Goal: Task Accomplishment & Management: Complete application form

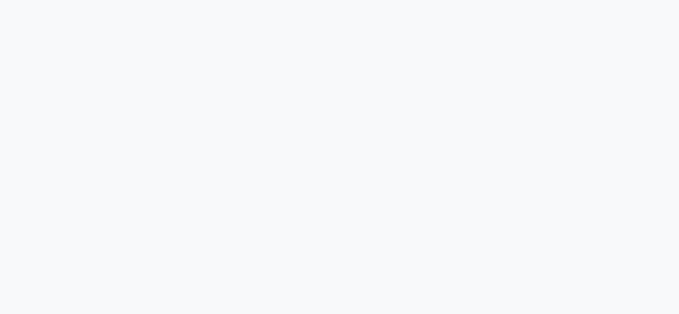
select select "7627"
select select "service"
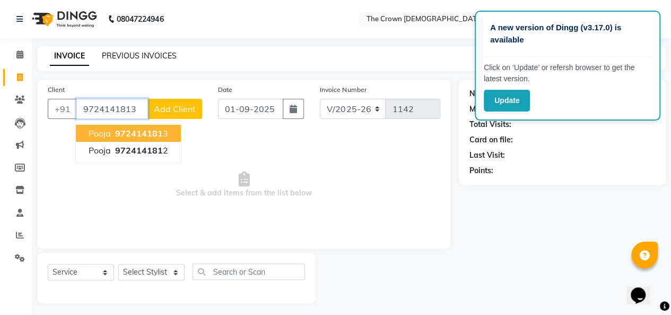
type input "9724141813"
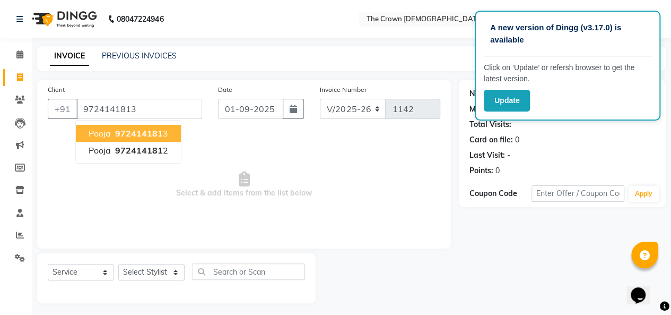
click at [159, 130] on span "972414181" at bounding box center [139, 133] width 48 height 11
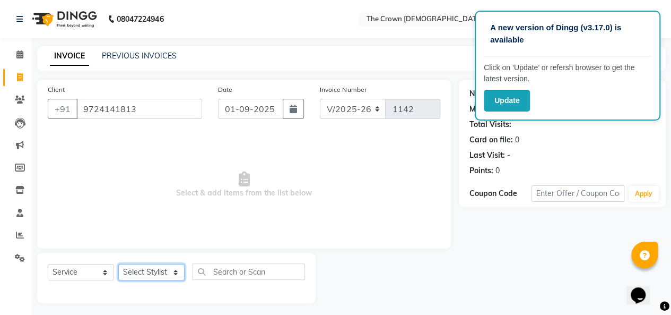
click at [154, 271] on select "Select Stylist [PERSON_NAME] [PERSON_NAME] [PERSON_NAME] [PERSON_NAME] [PERSON_…" at bounding box center [151, 272] width 66 height 16
select select "78257"
click at [118, 264] on select "Select Stylist [PERSON_NAME] [PERSON_NAME] [PERSON_NAME] [PERSON_NAME] [PERSON_…" at bounding box center [151, 272] width 66 height 16
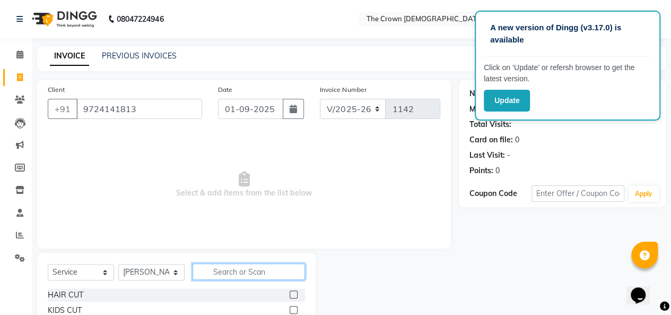
click at [230, 271] on input "text" at bounding box center [249, 271] width 113 height 16
type input "hair was"
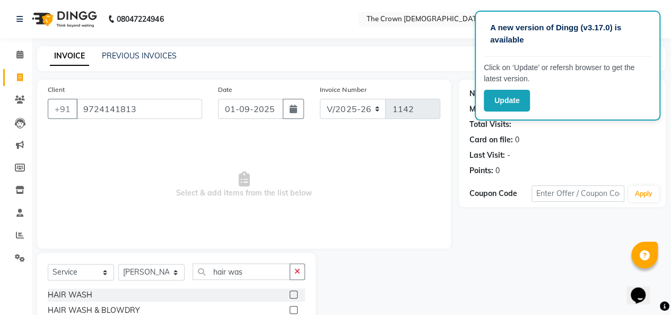
click at [297, 312] on label at bounding box center [294, 310] width 8 height 8
click at [297, 312] on input "checkbox" at bounding box center [293, 310] width 7 height 7
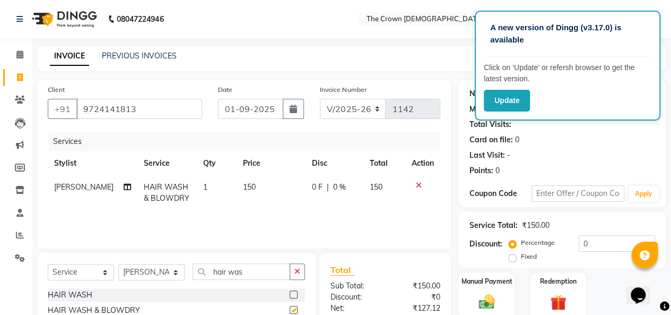
checkbox input "false"
click at [467, 297] on div "Manual Payment" at bounding box center [487, 295] width 58 height 48
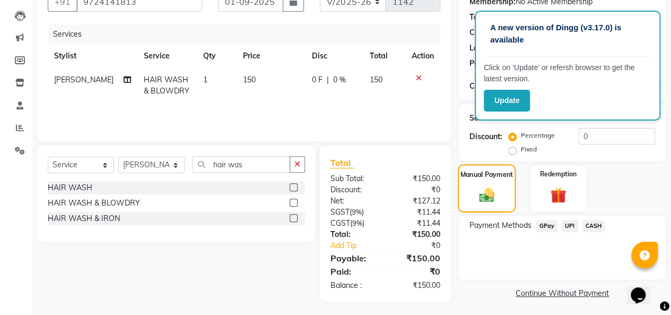
scroll to position [109, 0]
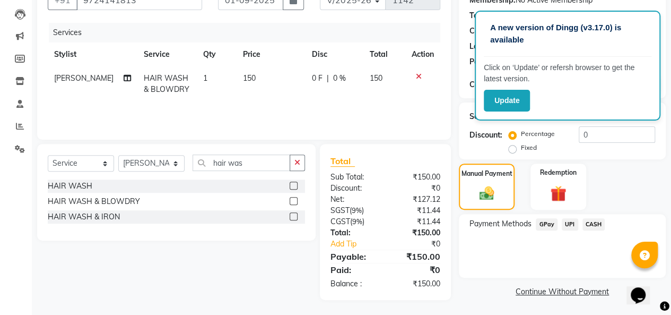
click at [596, 225] on span "CASH" at bounding box center [594, 224] width 23 height 12
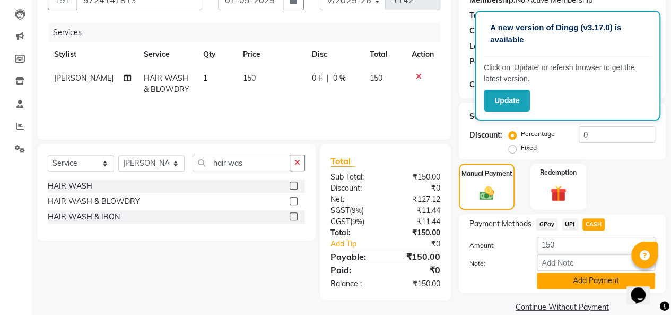
click at [582, 281] on button "Add Payment" at bounding box center [596, 280] width 118 height 16
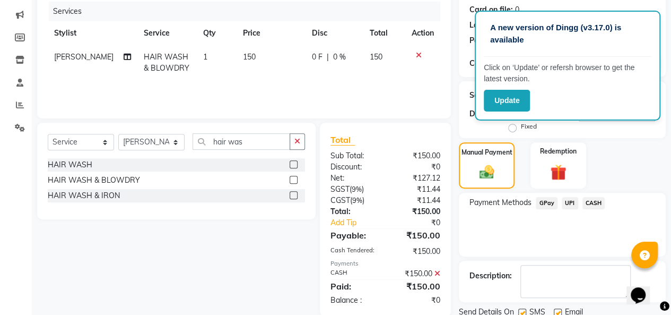
scroll to position [151, 0]
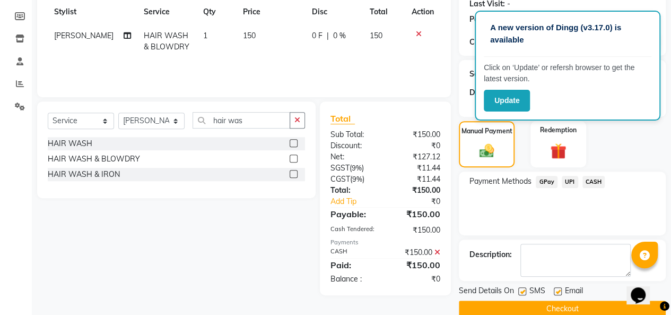
click at [559, 290] on label at bounding box center [558, 291] width 8 height 8
click at [559, 290] on input "checkbox" at bounding box center [557, 291] width 7 height 7
checkbox input "false"
click at [548, 306] on button "Checkout" at bounding box center [562, 308] width 207 height 16
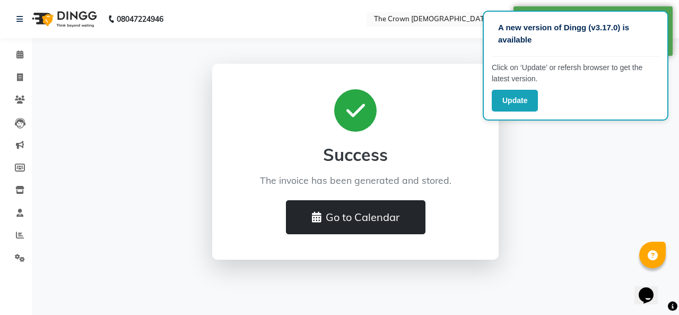
click at [394, 212] on button "Go to Calendar" at bounding box center [356, 217] width 140 height 34
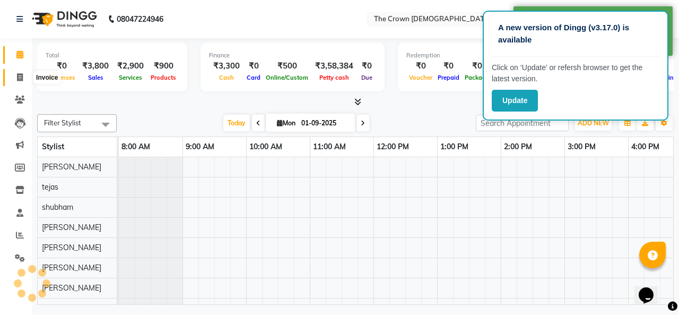
click at [18, 79] on icon at bounding box center [20, 77] width 6 height 8
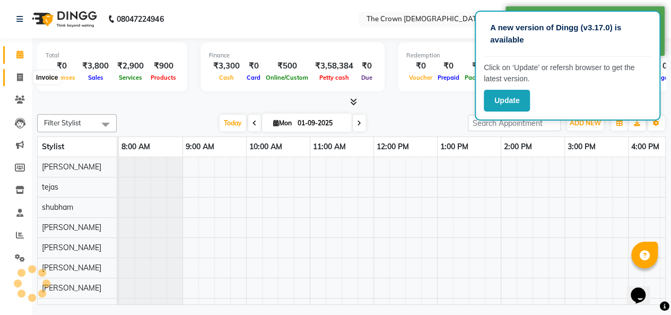
select select "service"
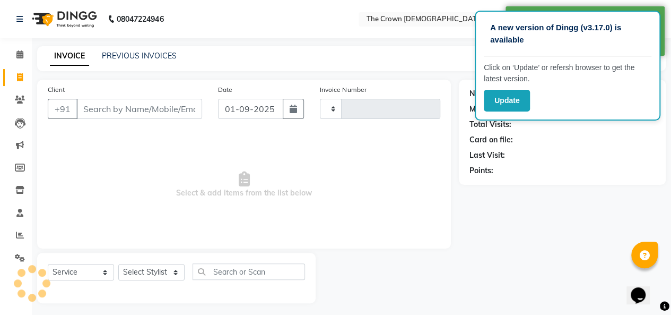
type input "1143"
select select "7627"
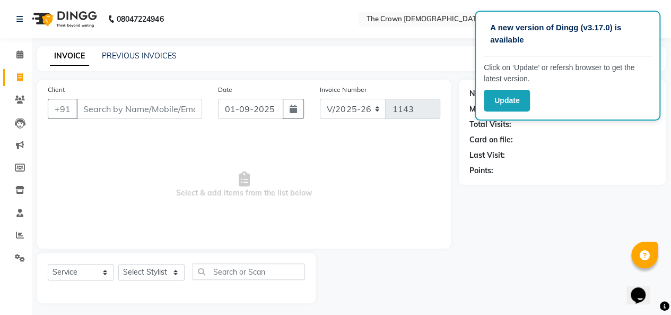
click at [555, 153] on div "Last Visit:" at bounding box center [563, 155] width 186 height 11
click at [156, 111] on input "Client" at bounding box center [139, 109] width 126 height 20
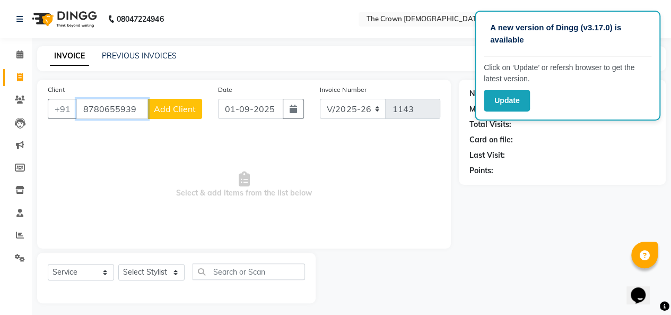
type input "8780655939"
click at [188, 101] on button "Add Client" at bounding box center [175, 109] width 55 height 20
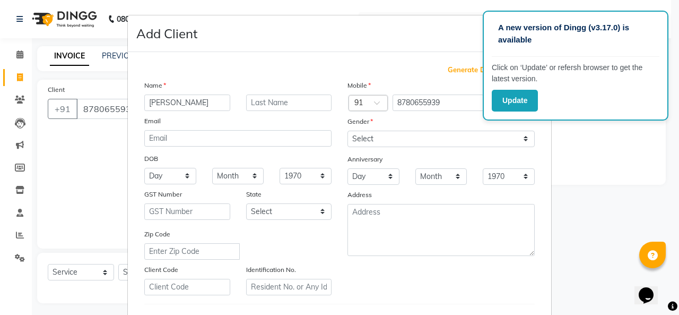
type input "[PERSON_NAME]"
click at [421, 139] on select "Select Male Female Other Prefer Not To Say" at bounding box center [441, 139] width 187 height 16
select select "female"
click at [348, 131] on select "Select Male Female Other Prefer Not To Say" at bounding box center [441, 139] width 187 height 16
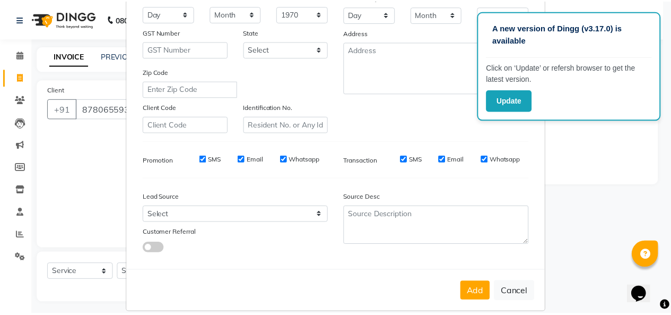
scroll to position [173, 0]
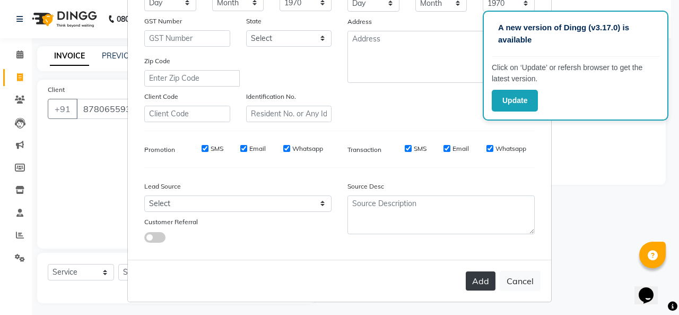
click at [472, 287] on button "Add" at bounding box center [481, 280] width 30 height 19
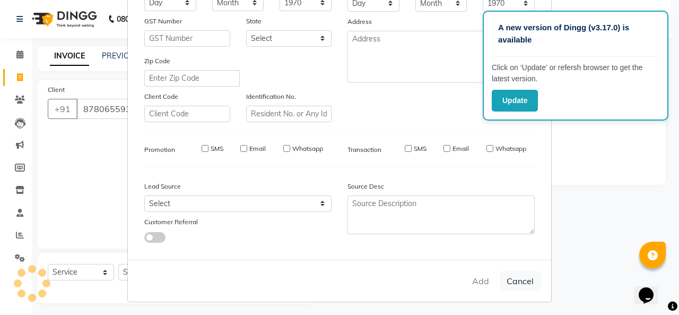
select select
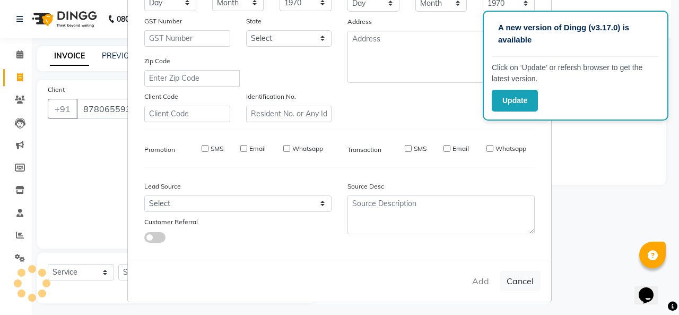
select select
checkbox input "false"
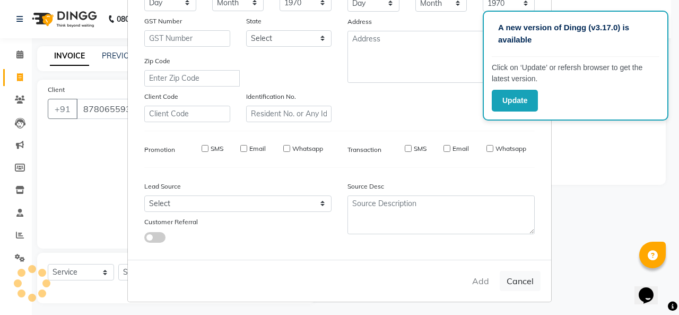
checkbox input "false"
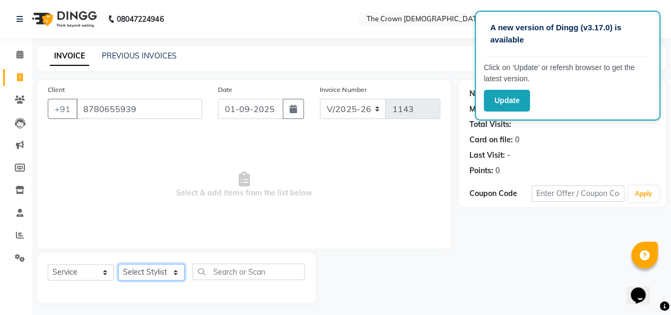
click at [141, 271] on select "Select Stylist [PERSON_NAME] [PERSON_NAME] [PERSON_NAME] [PERSON_NAME] [PERSON_…" at bounding box center [151, 272] width 66 height 16
select select "67502"
click at [118, 264] on select "Select Stylist [PERSON_NAME] [PERSON_NAME] [PERSON_NAME] [PERSON_NAME] [PERSON_…" at bounding box center [151, 272] width 66 height 16
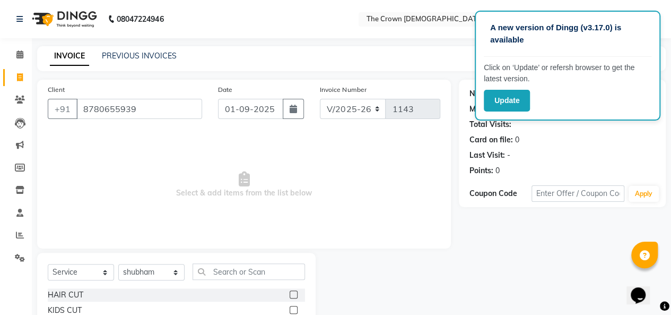
click at [290, 295] on label at bounding box center [294, 294] width 8 height 8
click at [290, 295] on input "checkbox" at bounding box center [293, 294] width 7 height 7
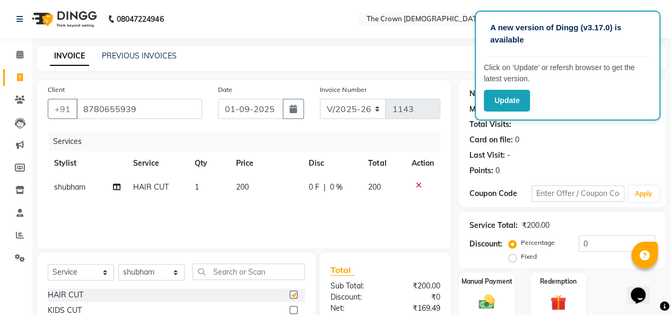
checkbox input "false"
click at [243, 186] on span "200" at bounding box center [242, 187] width 13 height 10
select select "67502"
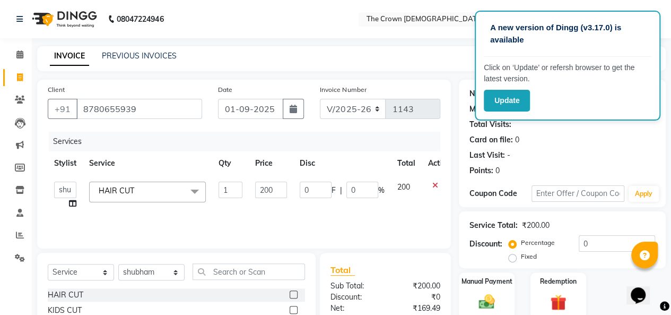
click at [243, 186] on td "1" at bounding box center [230, 195] width 37 height 40
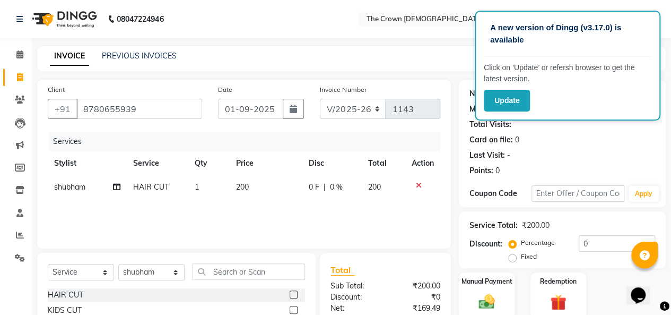
click at [266, 189] on td "200" at bounding box center [265, 187] width 73 height 24
select select "67502"
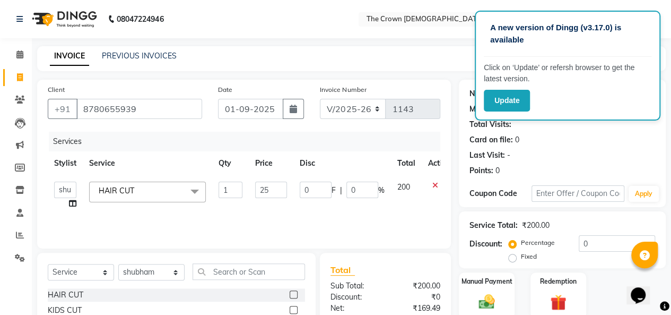
type input "250"
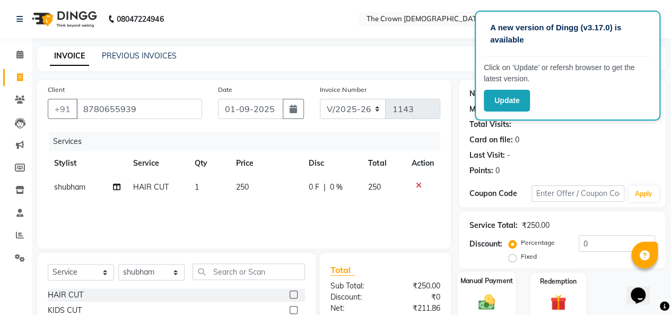
click at [499, 302] on img at bounding box center [486, 301] width 27 height 19
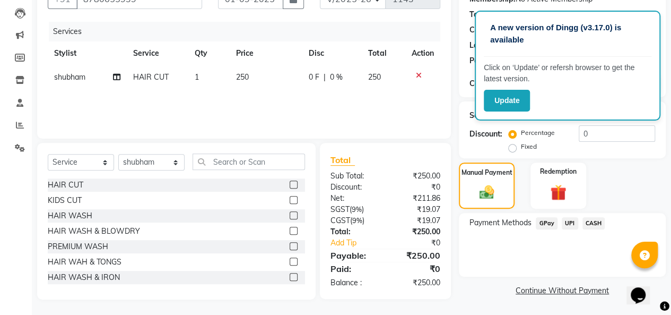
click at [593, 217] on div "CASH" at bounding box center [592, 224] width 27 height 14
click at [593, 223] on span "CASH" at bounding box center [594, 223] width 23 height 12
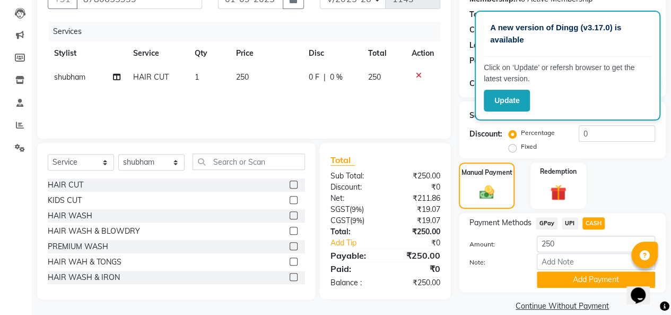
scroll to position [116, 0]
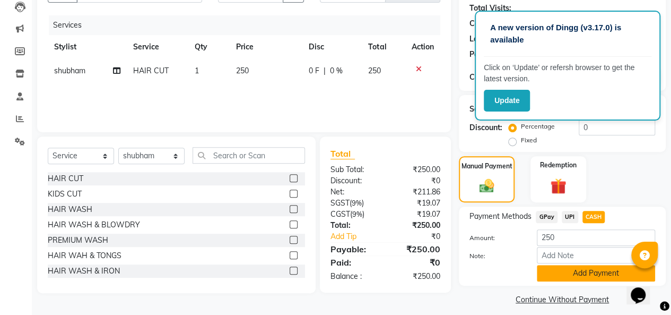
click at [585, 271] on button "Add Payment" at bounding box center [596, 273] width 118 height 16
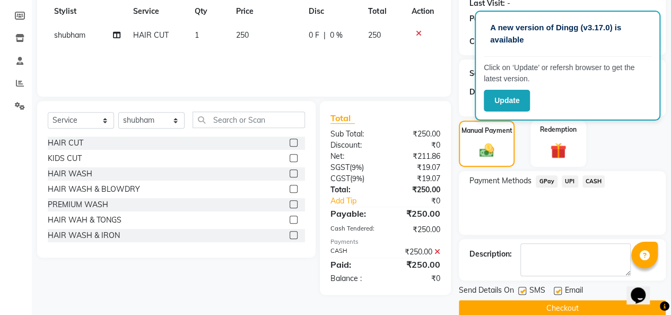
scroll to position [152, 0]
click at [560, 288] on label at bounding box center [558, 290] width 8 height 8
click at [560, 288] on input "checkbox" at bounding box center [557, 290] width 7 height 7
checkbox input "false"
click at [520, 288] on label at bounding box center [523, 290] width 8 height 8
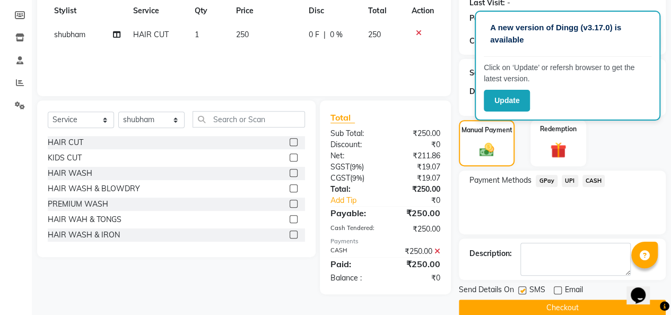
click at [520, 288] on input "checkbox" at bounding box center [522, 290] width 7 height 7
checkbox input "false"
click at [528, 306] on button "Checkout" at bounding box center [562, 307] width 207 height 16
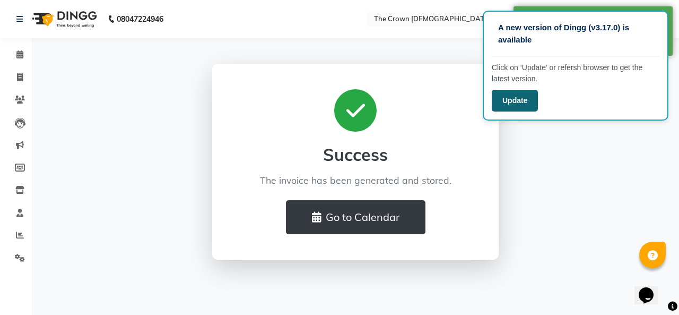
click at [504, 106] on button "Update" at bounding box center [515, 101] width 46 height 22
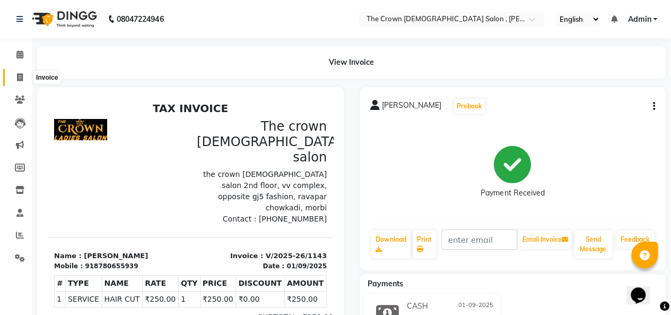
click at [20, 77] on icon at bounding box center [20, 77] width 6 height 8
select select "service"
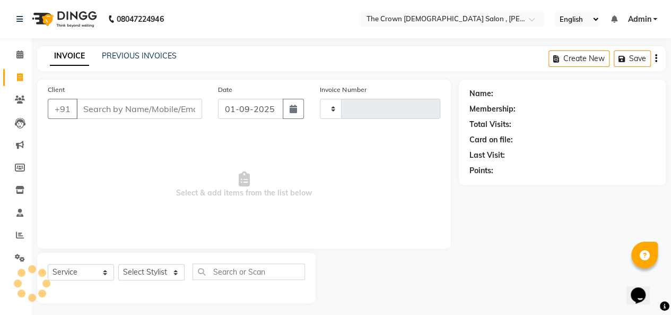
type input "1144"
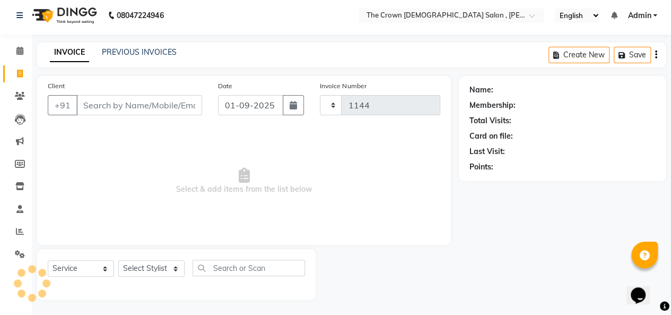
select select "7627"
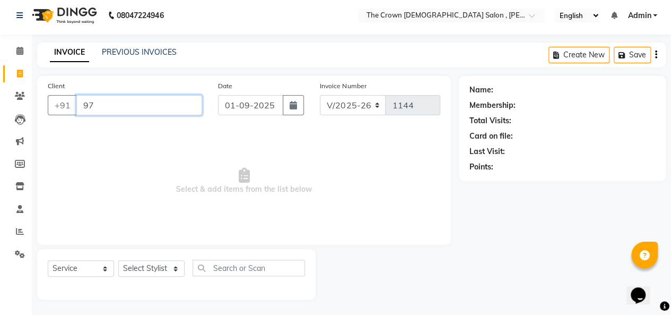
type input "9"
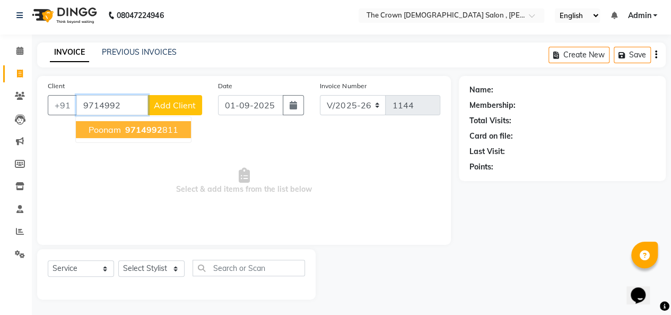
click at [145, 127] on span "9714992" at bounding box center [143, 129] width 37 height 11
type input "9714992811"
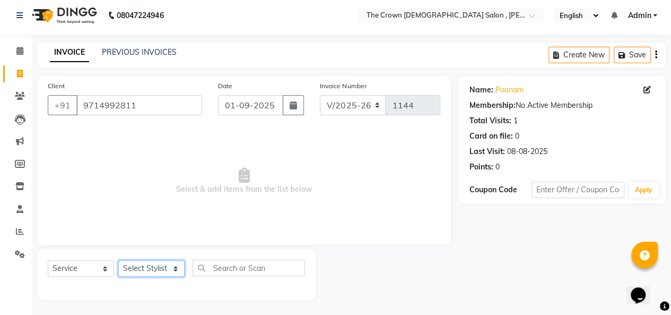
click at [152, 272] on select "Select Stylist [PERSON_NAME] [PERSON_NAME] [PERSON_NAME] [PERSON_NAME] [PERSON_…" at bounding box center [151, 268] width 66 height 16
select select "89297"
click at [118, 260] on select "Select Stylist [PERSON_NAME] [PERSON_NAME] [PERSON_NAME] [PERSON_NAME] [PERSON_…" at bounding box center [151, 268] width 66 height 16
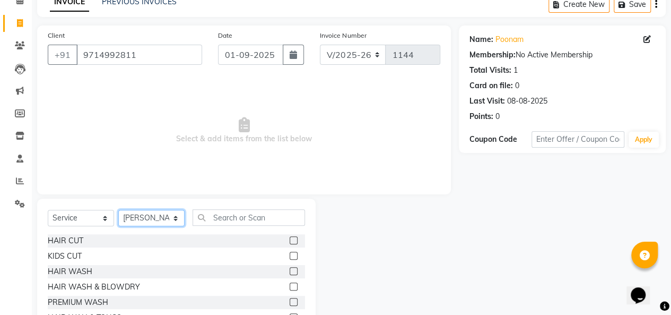
scroll to position [54, 0]
click at [290, 284] on label at bounding box center [294, 287] width 8 height 8
click at [290, 284] on input "checkbox" at bounding box center [293, 287] width 7 height 7
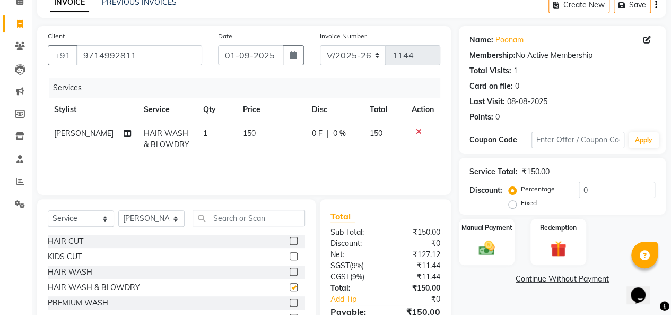
checkbox input "false"
click at [479, 235] on div "Manual Payment" at bounding box center [487, 242] width 58 height 48
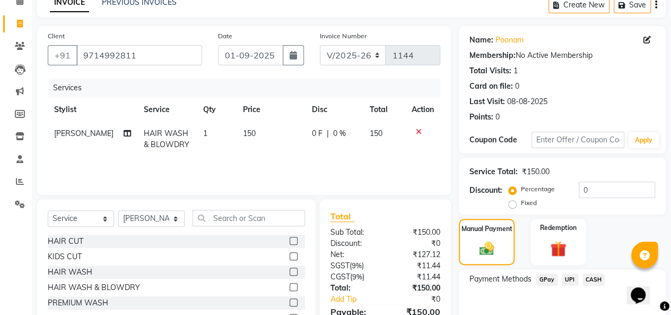
click at [586, 279] on span "CASH" at bounding box center [594, 279] width 23 height 12
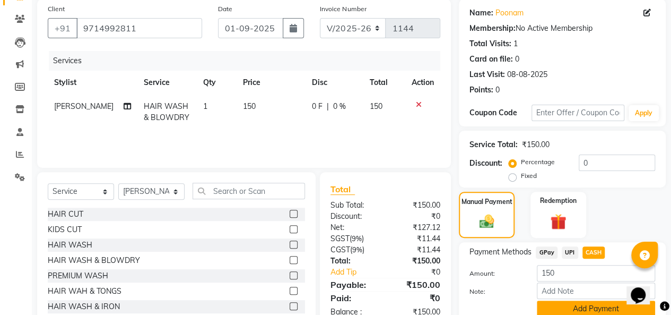
click at [586, 305] on button "Add Payment" at bounding box center [596, 308] width 118 height 16
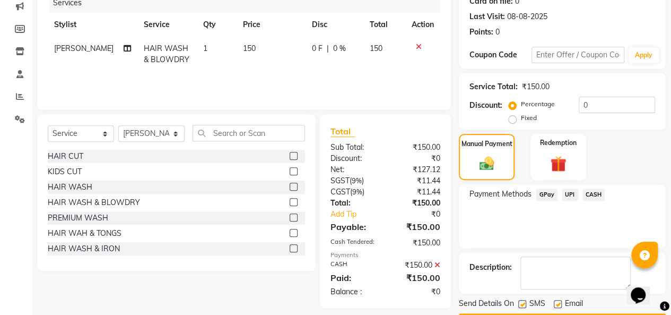
scroll to position [156, 0]
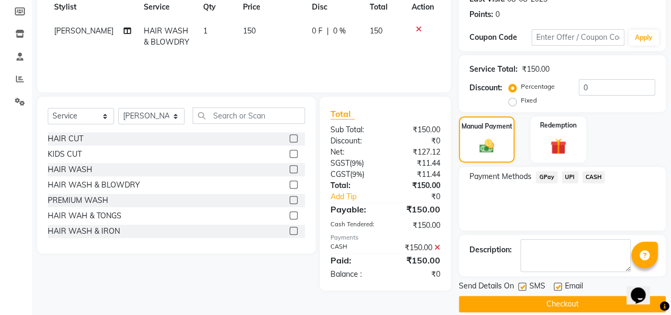
click at [557, 284] on label at bounding box center [558, 286] width 8 height 8
click at [557, 284] on input "checkbox" at bounding box center [557, 286] width 7 height 7
checkbox input "false"
click at [526, 287] on label at bounding box center [523, 286] width 8 height 8
click at [525, 287] on input "checkbox" at bounding box center [522, 286] width 7 height 7
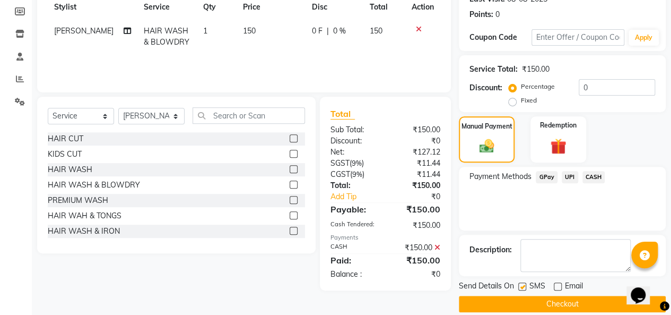
checkbox input "false"
click at [534, 300] on button "Checkout" at bounding box center [562, 304] width 207 height 16
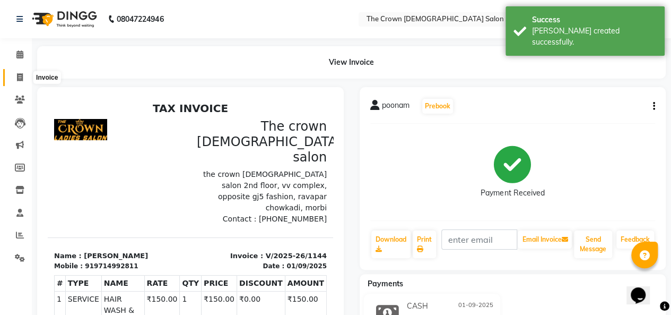
click at [21, 82] on span at bounding box center [20, 78] width 19 height 12
select select "7627"
select select "service"
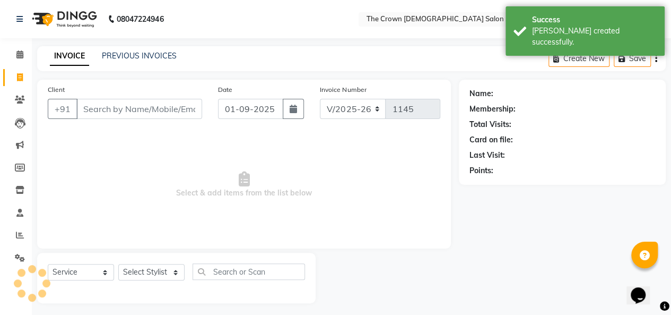
scroll to position [4, 0]
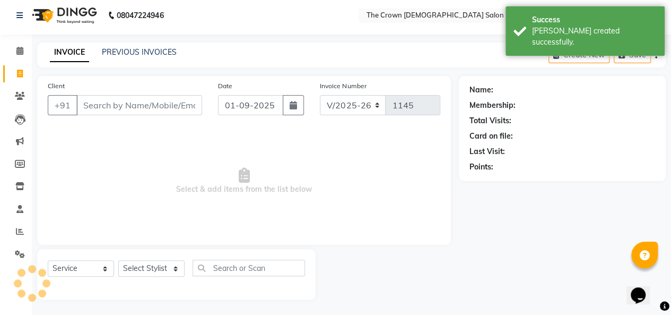
click at [21, 82] on li "Invoice" at bounding box center [16, 74] width 32 height 23
click at [151, 49] on link "PREVIOUS INVOICES" at bounding box center [139, 52] width 75 height 10
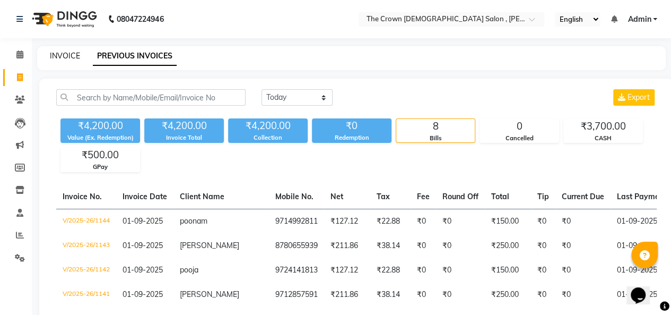
click at [69, 54] on link "INVOICE" at bounding box center [65, 56] width 30 height 10
select select "service"
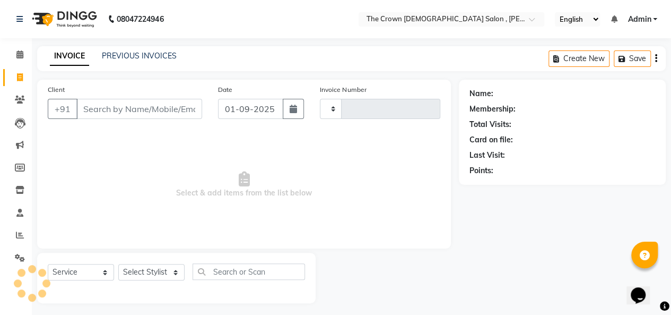
type input "1145"
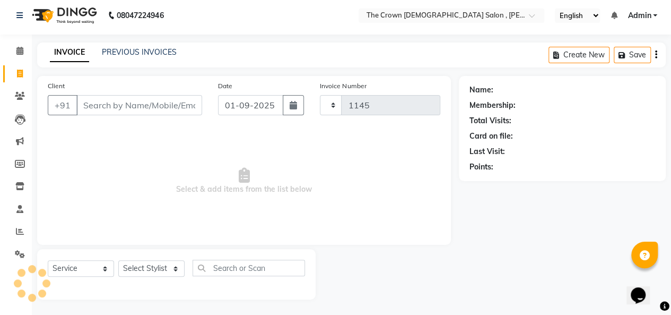
select select "7627"
click at [149, 106] on input "Client" at bounding box center [139, 105] width 126 height 20
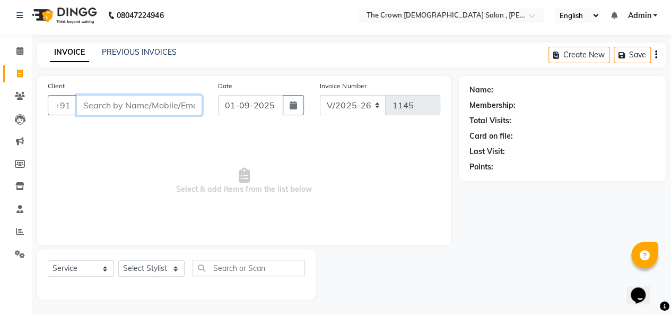
click at [144, 102] on input "Client" at bounding box center [139, 105] width 126 height 20
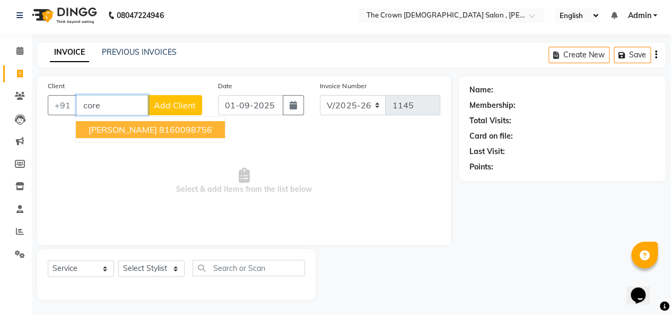
click at [199, 128] on ngb-highlight "8160098756" at bounding box center [185, 129] width 53 height 11
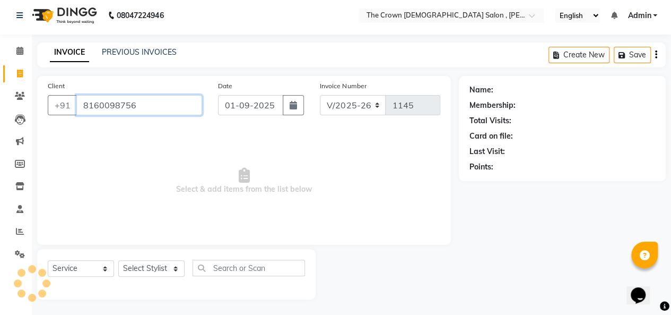
type input "8160098756"
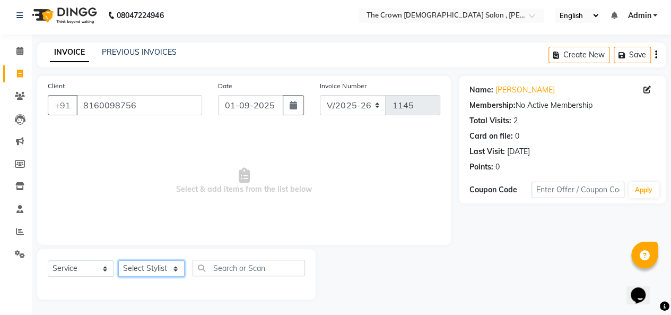
click at [160, 269] on select "Select Stylist [PERSON_NAME] [PERSON_NAME] [PERSON_NAME] [PERSON_NAME] [PERSON_…" at bounding box center [151, 268] width 66 height 16
select select "67500"
click at [118, 260] on select "Select Stylist [PERSON_NAME] [PERSON_NAME] [PERSON_NAME] [PERSON_NAME] [PERSON_…" at bounding box center [151, 268] width 66 height 16
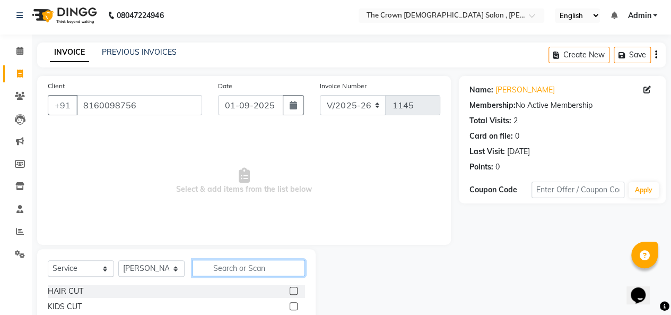
click at [260, 271] on input "text" at bounding box center [249, 268] width 113 height 16
type input "spa"
click at [294, 290] on label at bounding box center [294, 291] width 8 height 8
click at [294, 290] on input "checkbox" at bounding box center [293, 291] width 7 height 7
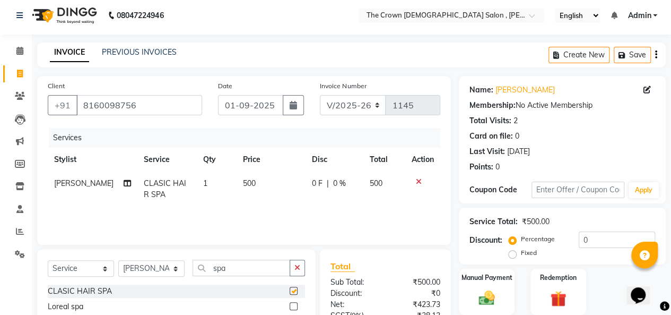
checkbox input "false"
click at [250, 193] on td "500" at bounding box center [271, 188] width 69 height 35
select select "67500"
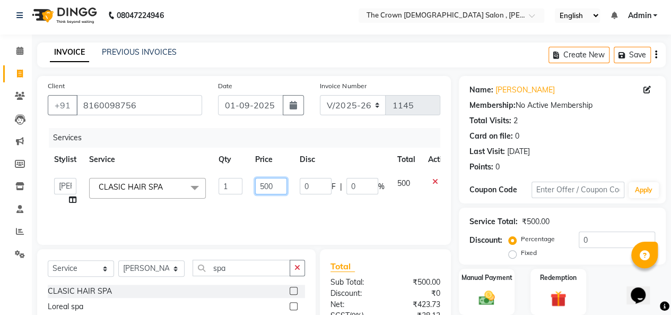
click at [276, 184] on input "500" at bounding box center [271, 186] width 32 height 16
type input "700"
click at [500, 296] on div "Manual Payment" at bounding box center [487, 291] width 58 height 48
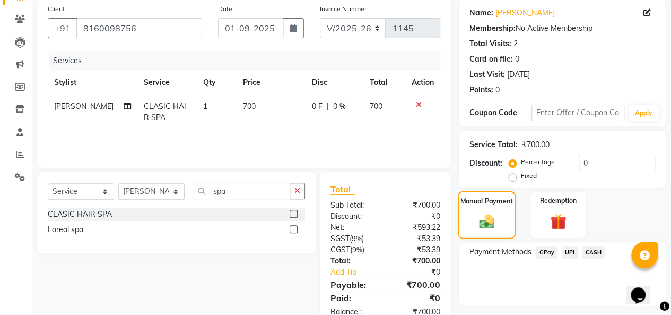
scroll to position [109, 0]
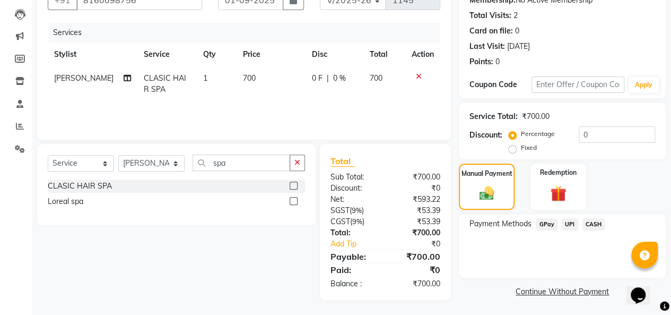
click at [591, 228] on span "CASH" at bounding box center [594, 224] width 23 height 12
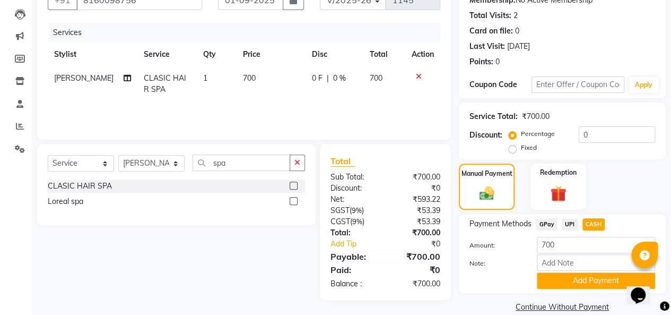
click at [586, 278] on button "Add Payment" at bounding box center [596, 280] width 118 height 16
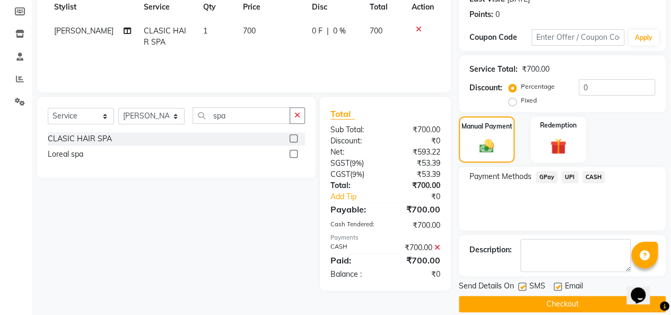
scroll to position [168, 0]
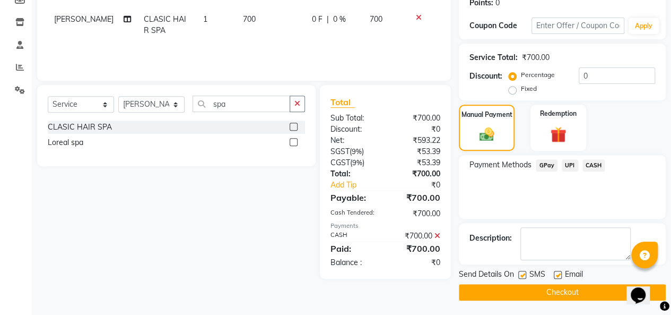
click at [523, 273] on label at bounding box center [523, 275] width 8 height 8
click at [523, 273] on input "checkbox" at bounding box center [522, 275] width 7 height 7
checkbox input "false"
click at [572, 273] on span "Email" at bounding box center [574, 275] width 18 height 13
click at [558, 273] on label at bounding box center [558, 275] width 8 height 8
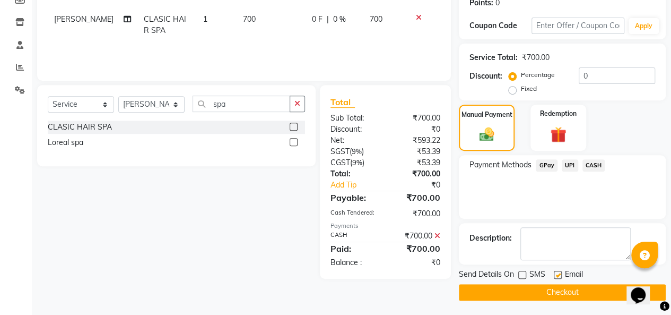
click at [558, 273] on input "checkbox" at bounding box center [557, 275] width 7 height 7
checkbox input "false"
click at [565, 291] on button "Checkout" at bounding box center [562, 292] width 207 height 16
